Goal: Check status: Check status

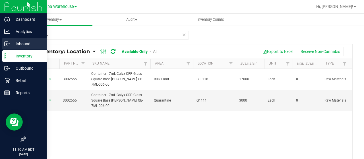
click at [11, 44] on p "Inbound" at bounding box center [27, 43] width 34 height 7
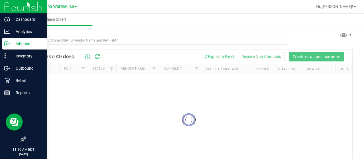
click at [72, 34] on div at bounding box center [189, 40] width 328 height 18
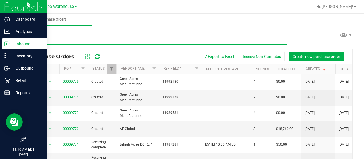
click at [76, 40] on input "text" at bounding box center [156, 40] width 263 height 9
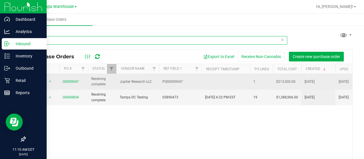
type input "9047"
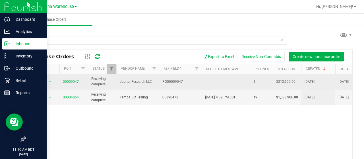
click at [75, 83] on span "00009047" at bounding box center [71, 81] width 16 height 5
click at [72, 81] on link "00009047" at bounding box center [71, 82] width 16 height 4
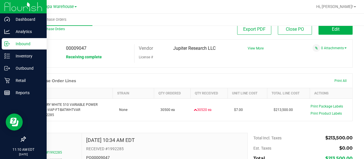
scroll to position [5, 0]
